Goal: Task Accomplishment & Management: Manage account settings

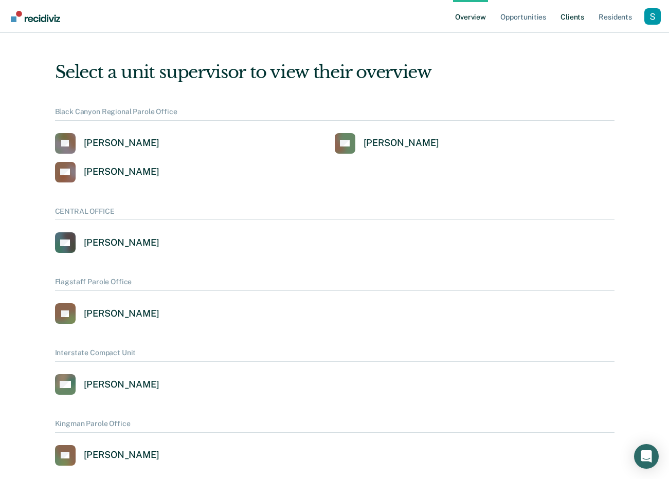
click at [576, 12] on link "Client s" at bounding box center [572, 16] width 28 height 33
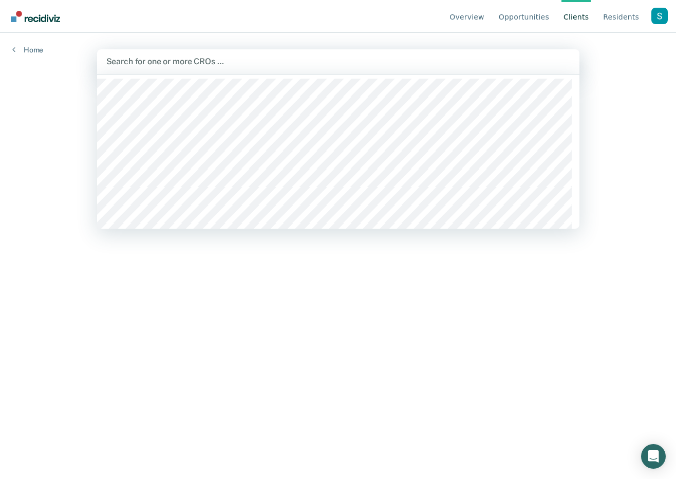
click at [422, 55] on div "Search for one or more CROs …" at bounding box center [338, 61] width 466 height 14
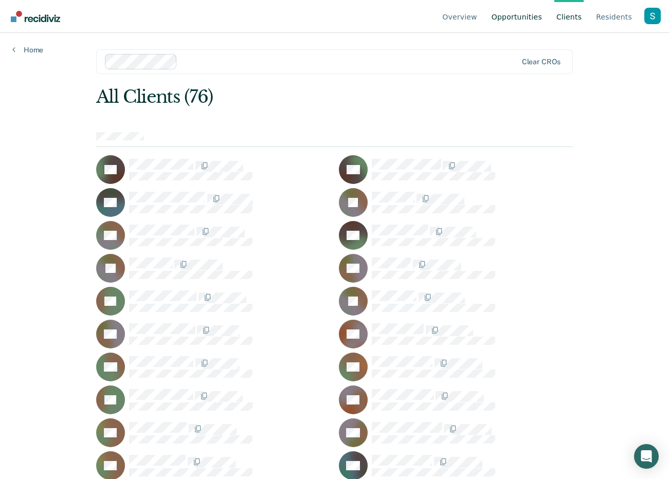
click at [517, 21] on link "Opportunities" at bounding box center [516, 16] width 54 height 33
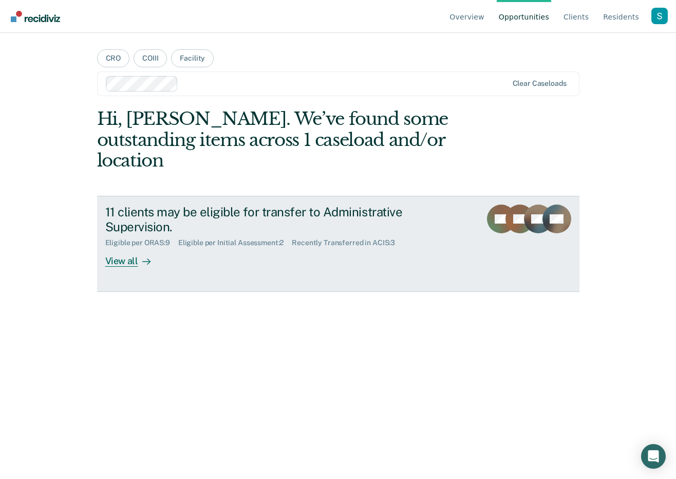
click at [268, 205] on div "11 clients may be eligible for transfer to Administrative Supervision." at bounding box center [285, 220] width 361 height 30
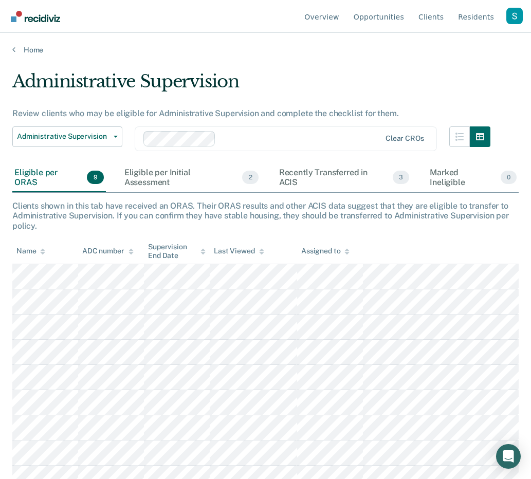
click at [523, 13] on div "Overview Opportunities Client s Resident s Profile How it works Log Out" at bounding box center [265, 16] width 531 height 33
click at [514, 13] on div "Profile dropdown button" at bounding box center [514, 16] width 16 height 16
click at [464, 46] on link "Profile" at bounding box center [473, 48] width 66 height 9
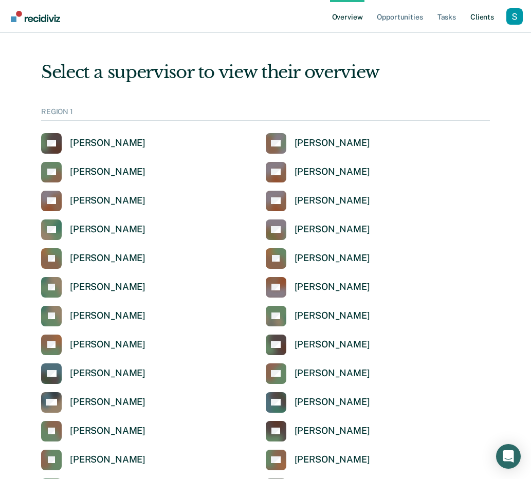
click at [486, 22] on link "Client s" at bounding box center [482, 16] width 28 height 33
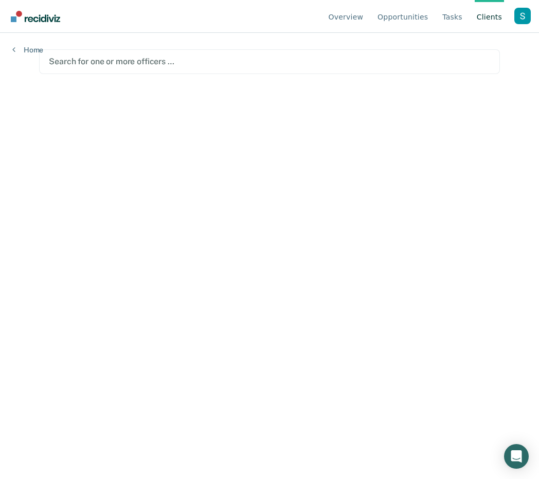
click at [441, 16] on ul "Overview Opportunities Tasks Client s" at bounding box center [420, 16] width 188 height 33
click at [454, 14] on link "Tasks" at bounding box center [452, 16] width 24 height 33
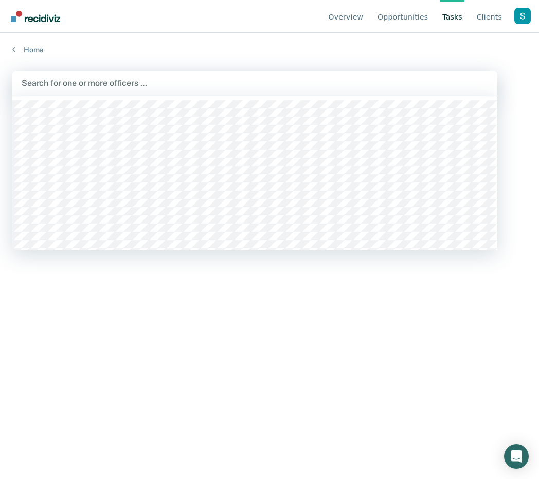
drag, startPoint x: 268, startPoint y: 70, endPoint x: 264, endPoint y: 83, distance: 13.2
click at [268, 71] on div "Search for one or more officers …" at bounding box center [254, 83] width 485 height 25
click at [151, 85] on div at bounding box center [266, 83] width 331 height 12
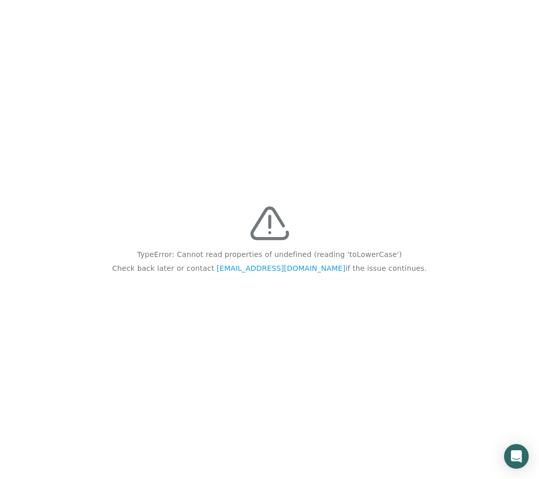
click at [229, 84] on div "TypeError: Cannot read properties of undefined (reading 'toLowerCase') Check ba…" at bounding box center [269, 239] width 539 height 479
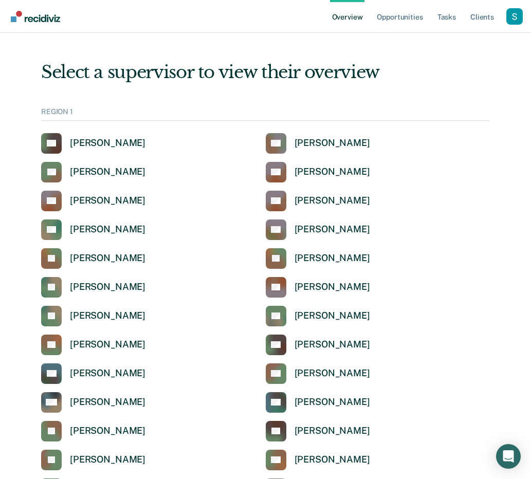
click at [515, 14] on div "Profile dropdown button" at bounding box center [514, 16] width 16 height 16
click at [452, 48] on link "Profile" at bounding box center [473, 47] width 66 height 9
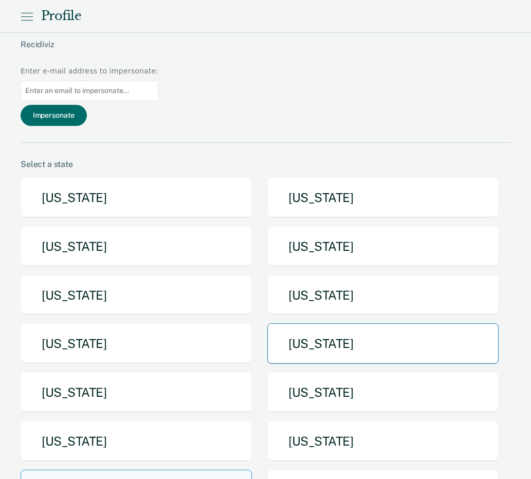
scroll to position [2, 0]
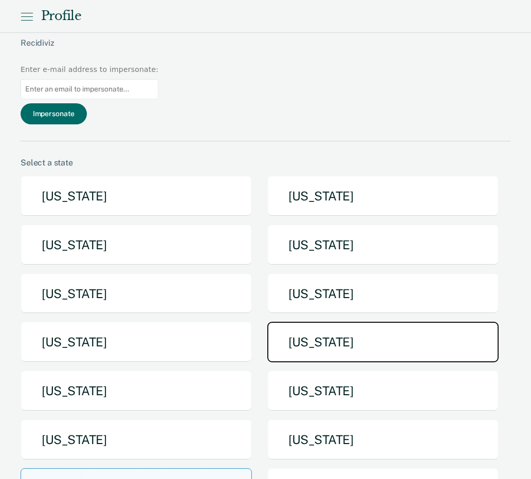
click at [347, 322] on button "Nebraska" at bounding box center [382, 342] width 231 height 41
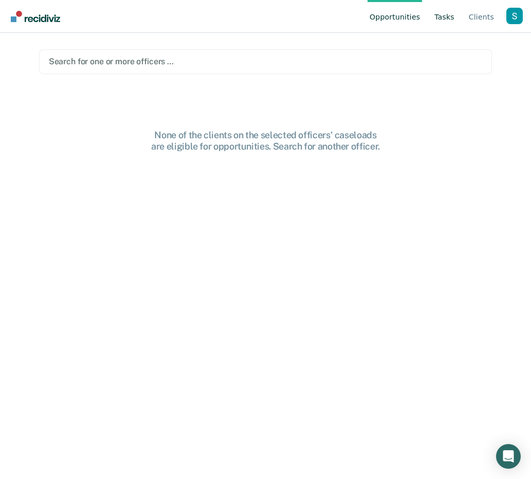
click at [451, 11] on link "Tasks" at bounding box center [444, 16] width 24 height 33
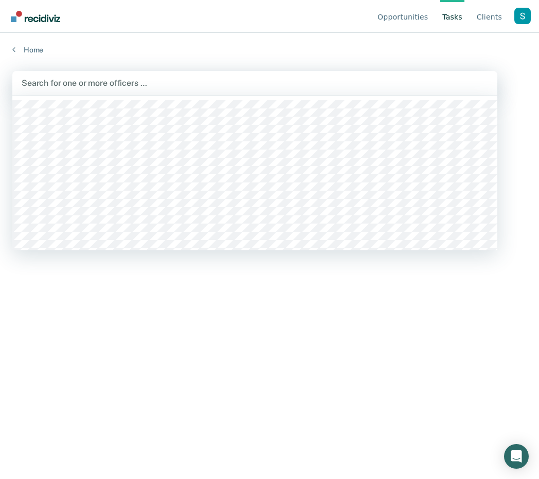
click at [267, 82] on div at bounding box center [255, 83] width 466 height 12
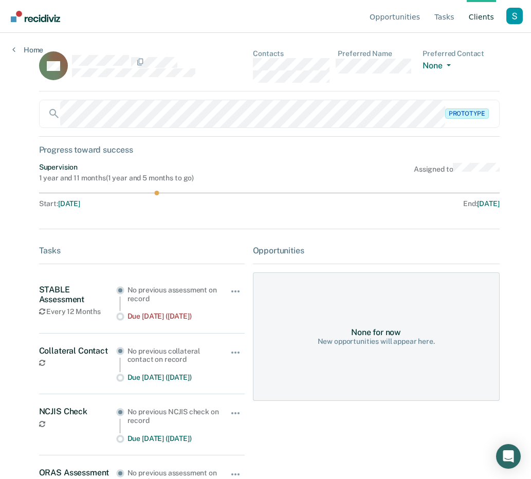
click at [374, 99] on div "DB Contacts Preferred Name Preferred Contact None Call Text Email None Prototyp…" at bounding box center [265, 381] width 453 height 664
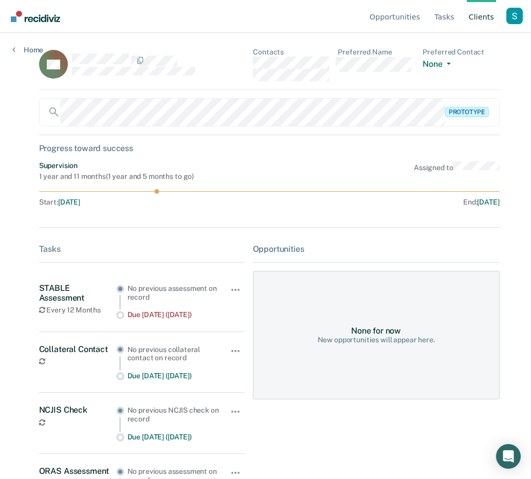
scroll to position [2, 0]
click at [131, 297] on div "No previous assessment on record" at bounding box center [172, 292] width 91 height 17
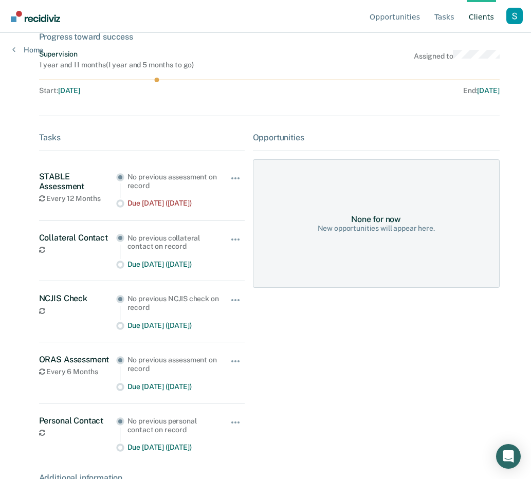
scroll to position [113, 0]
click at [234, 249] on button "button" at bounding box center [235, 244] width 17 height 16
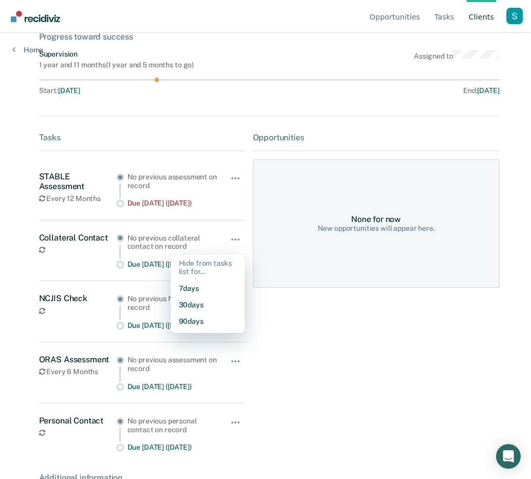
click at [298, 325] on div "Opportunities None for now New opportunities will appear here." at bounding box center [376, 361] width 247 height 456
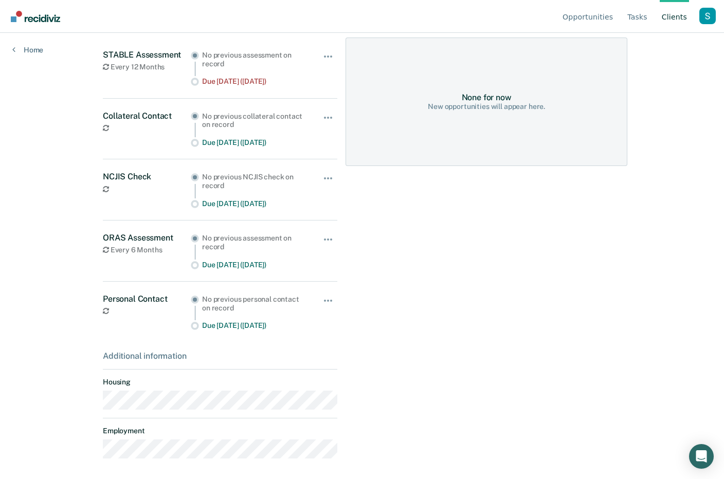
scroll to position [224, 0]
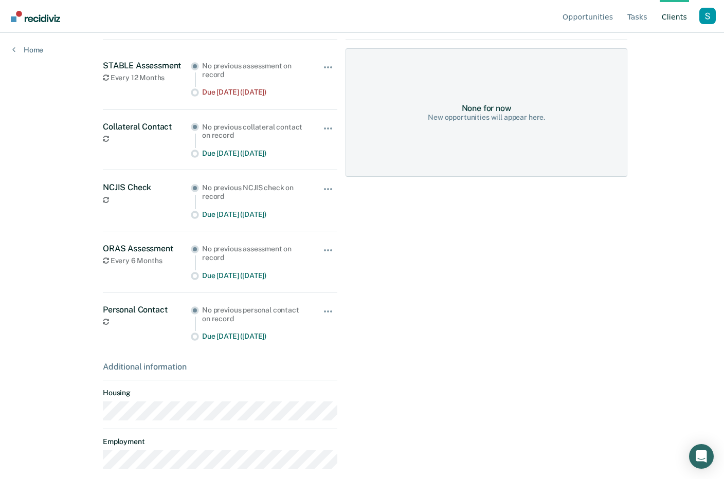
click at [325, 191] on div "Hide from tasks list for... 7 days 30 days 90 days" at bounding box center [328, 200] width 17 height 36
click at [327, 190] on span "button" at bounding box center [328, 189] width 2 height 2
click at [422, 284] on div "Opportunities None for now New opportunities will appear here." at bounding box center [486, 250] width 282 height 456
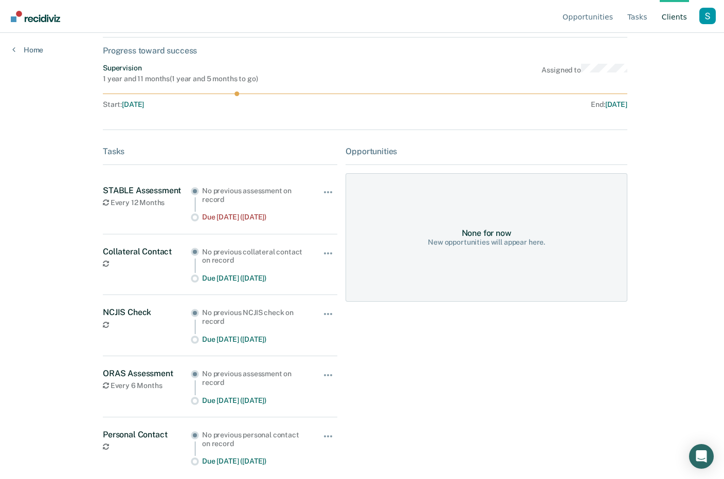
scroll to position [101, 0]
click at [408, 103] on div "End : Mar 24, 2027" at bounding box center [497, 103] width 257 height 9
click at [103, 266] on icon at bounding box center [106, 261] width 6 height 7
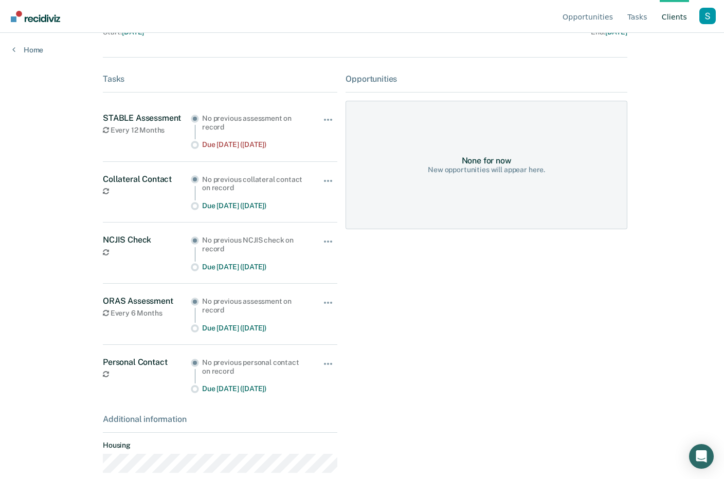
scroll to position [242, 0]
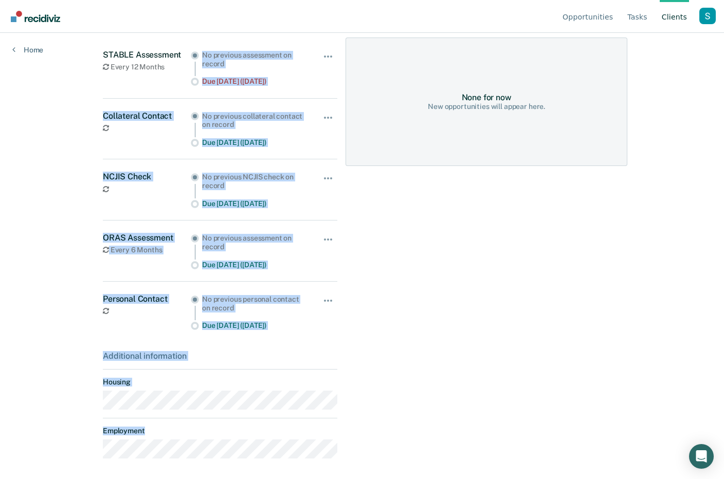
click at [84, 244] on html "Looks like you’re using Internet Explorer 11. For faster loading and a better e…" at bounding box center [362, 4] width 724 height 479
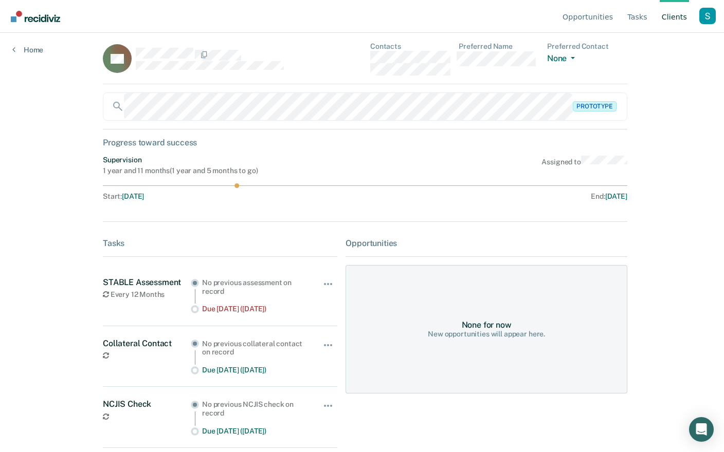
scroll to position [18, 0]
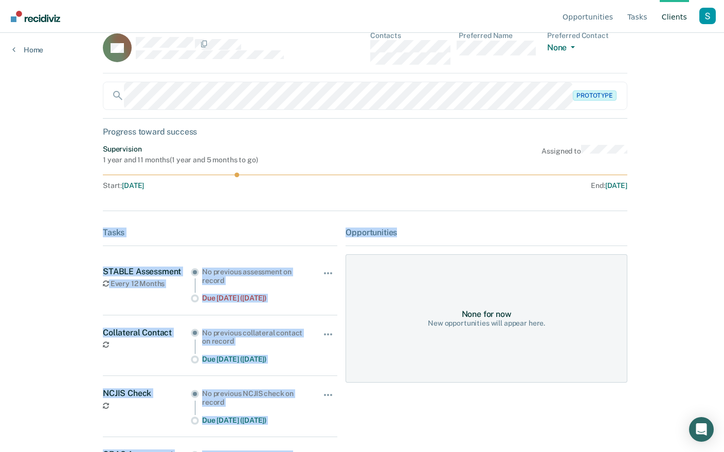
drag, startPoint x: 91, startPoint y: 231, endPoint x: 427, endPoint y: 232, distance: 335.1
click at [427, 232] on main "DB Contacts Preferred Name Preferred Contact None Call Text Email None Prototyp…" at bounding box center [361, 212] width 543 height 395
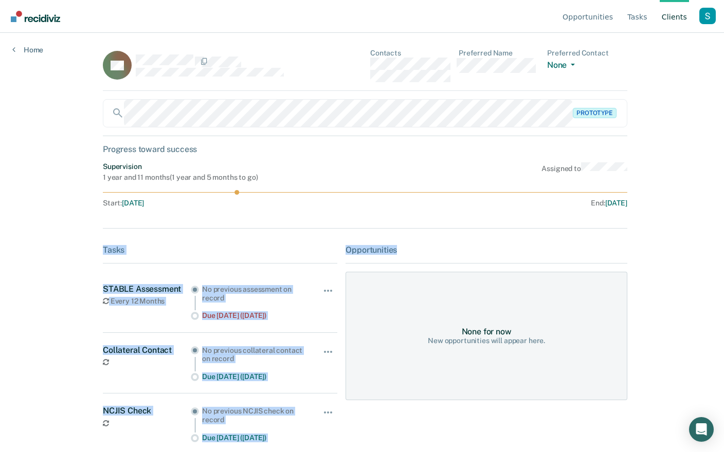
scroll to position [0, 0]
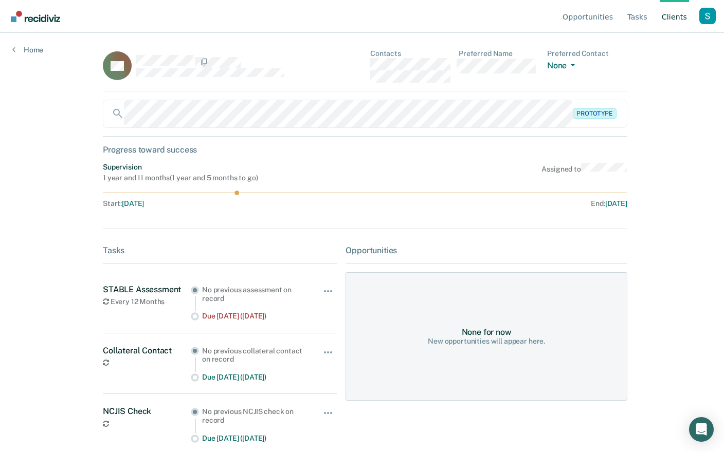
drag, startPoint x: 395, startPoint y: 235, endPoint x: 391, endPoint y: 276, distance: 40.8
click at [395, 236] on div "DB Contacts Preferred Name Preferred Contact None Call Text Email None Prototyp…" at bounding box center [362, 381] width 518 height 664
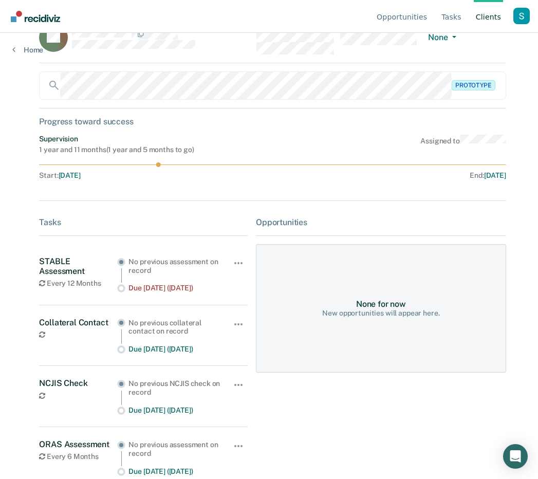
scroll to position [27, 0]
